Goal: Check status: Check status

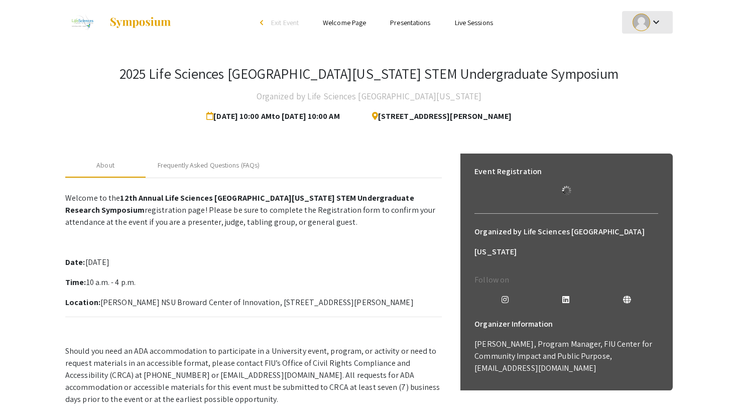
click at [647, 28] on div at bounding box center [641, 23] width 18 height 18
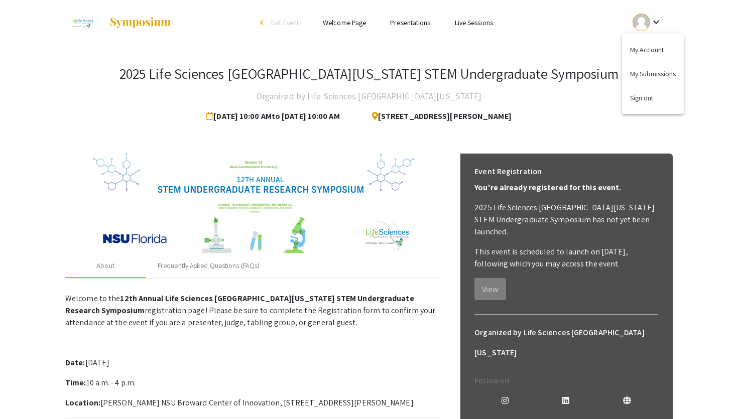
click at [560, 94] on div at bounding box center [369, 209] width 738 height 419
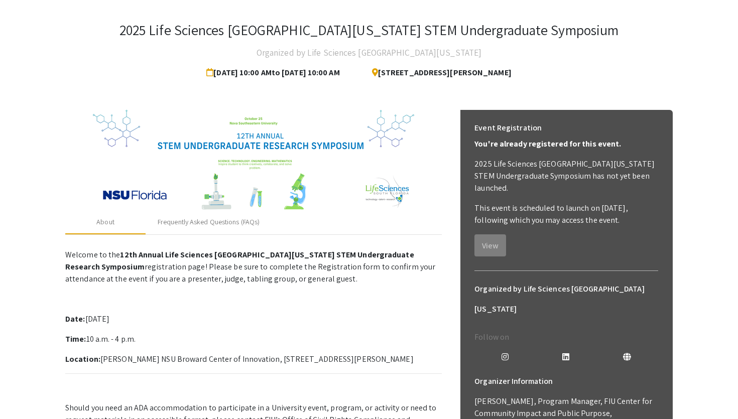
scroll to position [39, 0]
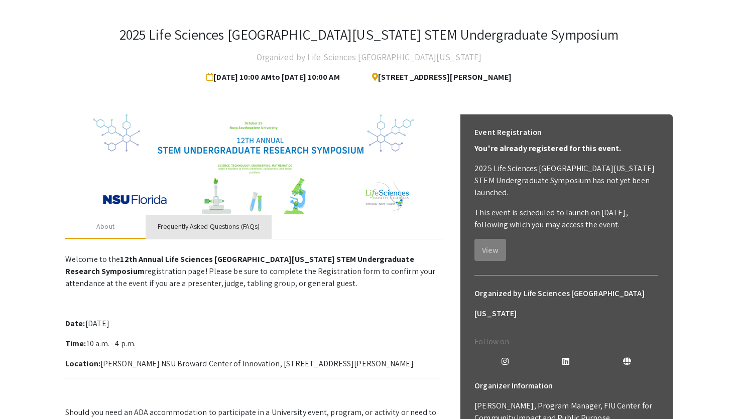
click at [249, 226] on div "Frequently Asked Questions (FAQs)" at bounding box center [209, 226] width 102 height 11
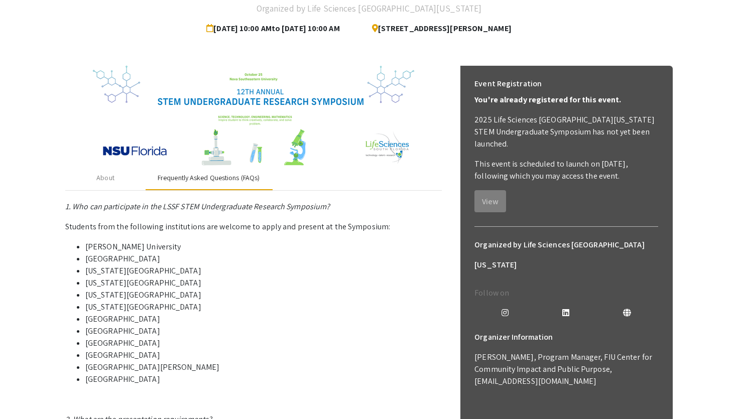
scroll to position [87, 0]
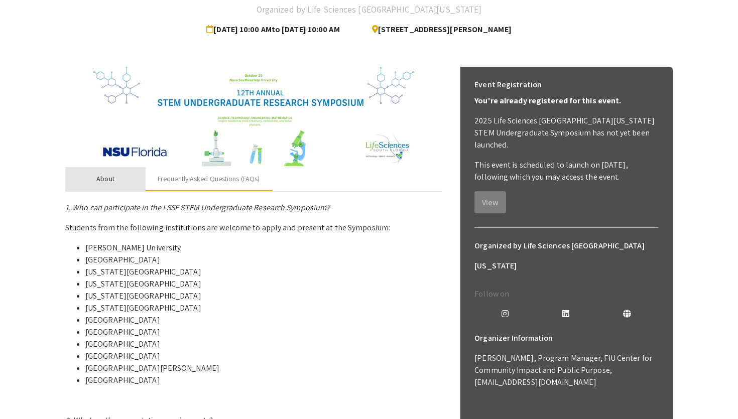
click at [119, 185] on div "About" at bounding box center [105, 179] width 80 height 24
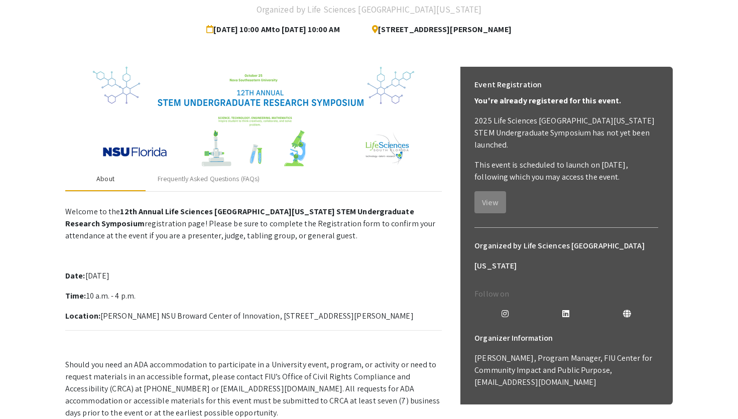
scroll to position [0, 0]
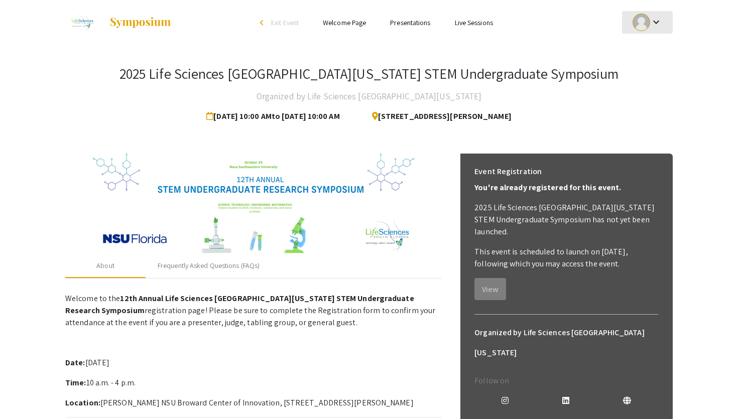
click at [653, 24] on mat-icon "keyboard_arrow_down" at bounding box center [656, 22] width 12 height 12
click at [657, 73] on button "My Submissions" at bounding box center [653, 74] width 62 height 24
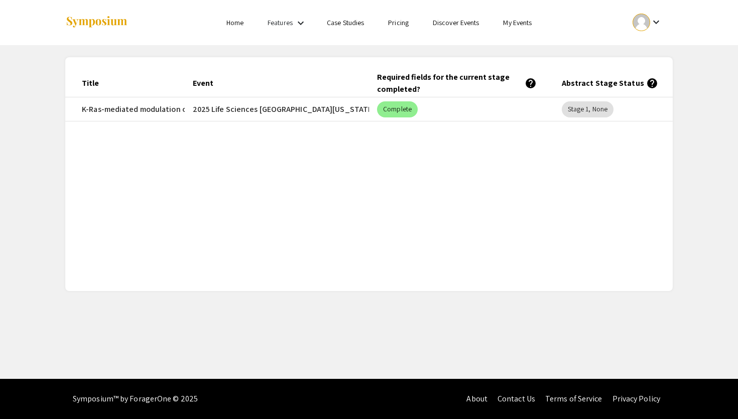
scroll to position [0, 175]
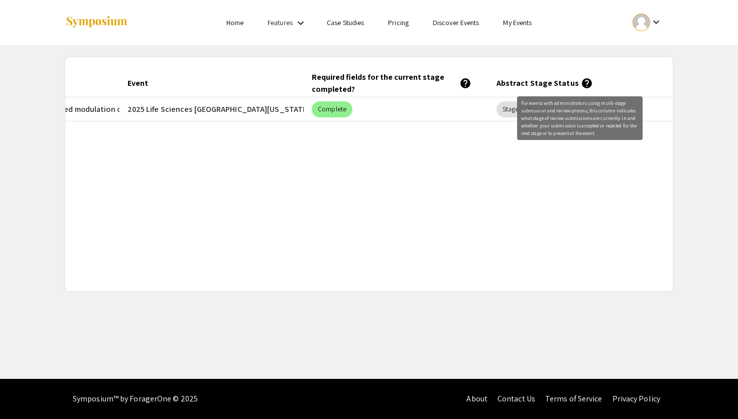
click at [581, 82] on mat-icon "help" at bounding box center [587, 83] width 12 height 12
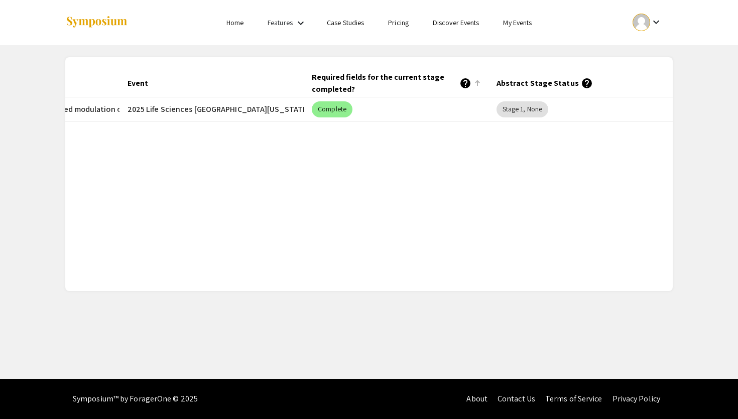
scroll to position [0, 0]
